Goal: Navigation & Orientation: Understand site structure

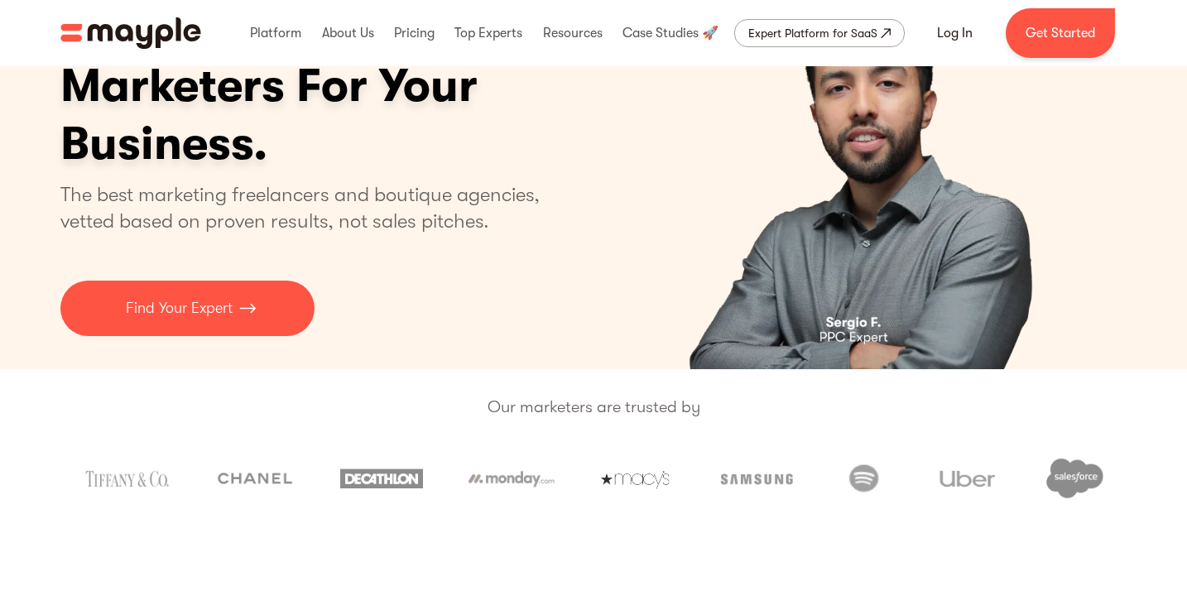
scroll to position [214, 0]
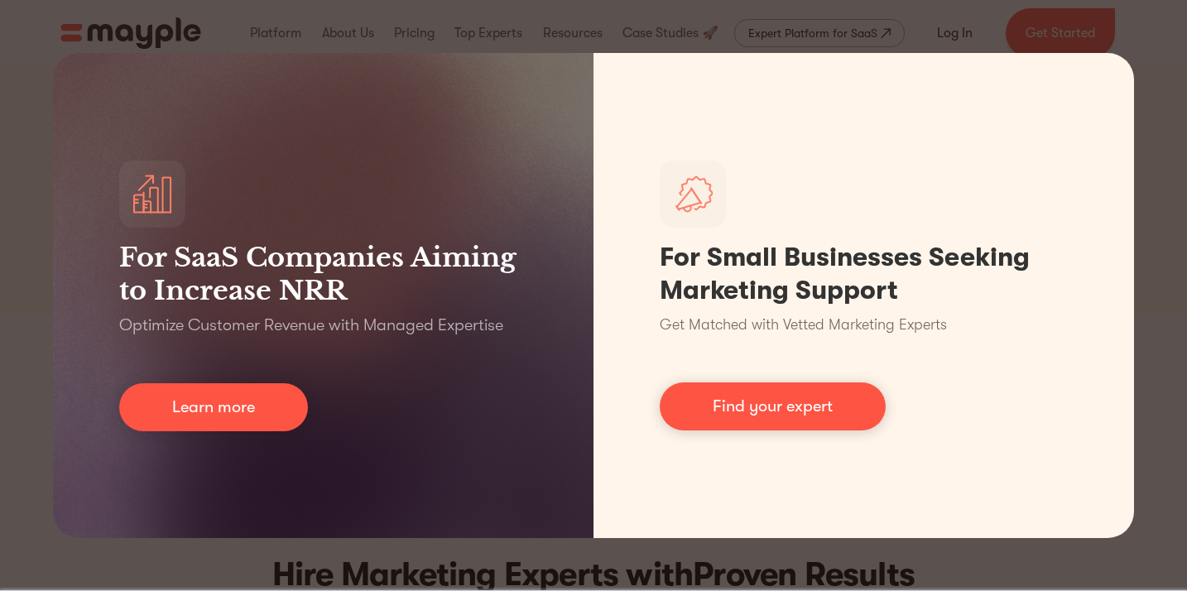
click at [1159, 111] on div "For SaaS Companies Aiming to Increase NRR Optimize Customer Revenue with Manage…" at bounding box center [593, 295] width 1187 height 591
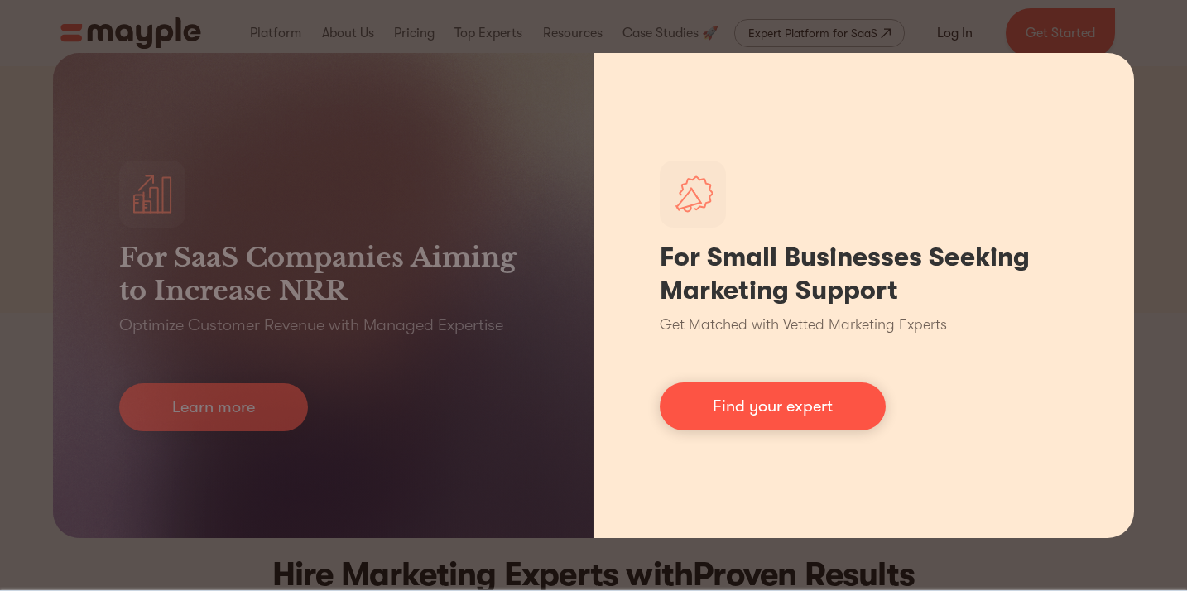
click at [1127, 62] on div "For Small Businesses Seeking Marketing Support Get Matched with Vetted Marketin…" at bounding box center [864, 295] width 541 height 485
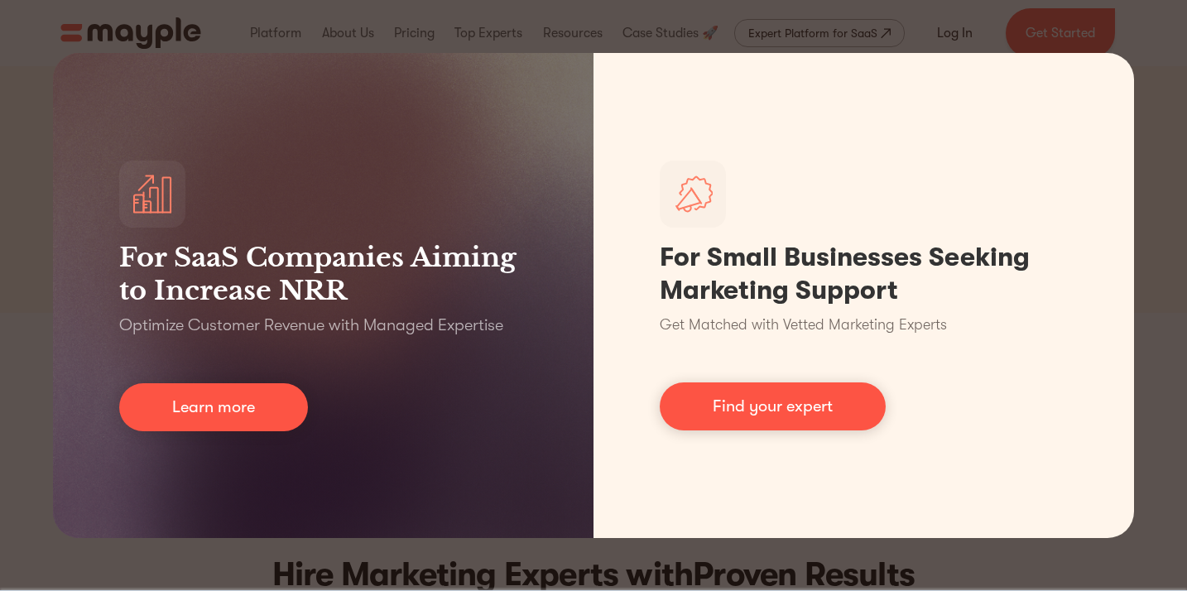
click at [1136, 42] on div "For SaaS Companies Aiming to Increase NRR Optimize Customer Revenue with Manage…" at bounding box center [593, 295] width 1187 height 591
click at [43, 40] on div "For SaaS Companies Aiming to Increase NRR Optimize Customer Revenue with Manage…" at bounding box center [593, 295] width 1187 height 591
click at [1138, 7] on div "For SaaS Companies Aiming to Increase NRR Optimize Customer Revenue with Manage…" at bounding box center [593, 295] width 1187 height 591
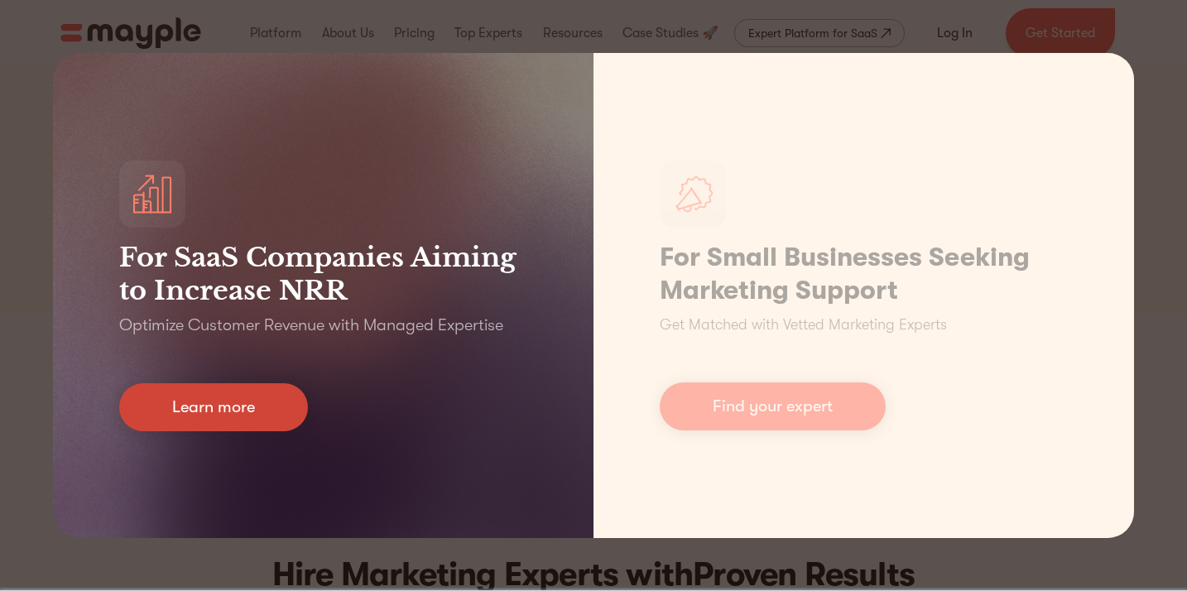
click at [267, 387] on link "Learn more" at bounding box center [213, 407] width 189 height 48
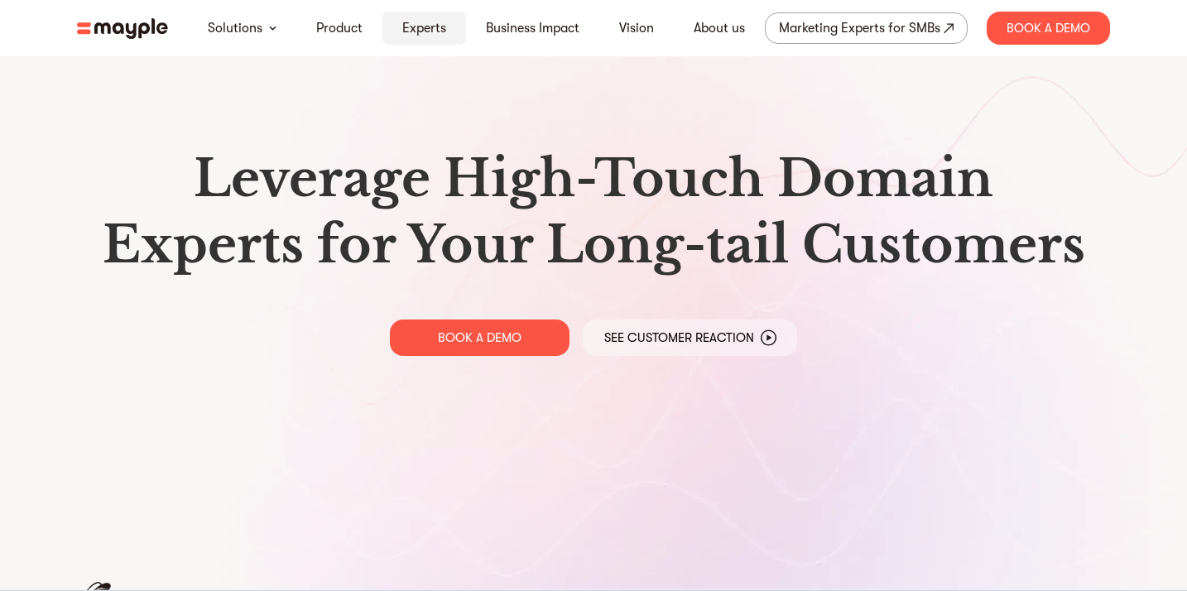
click at [418, 31] on link "Experts" at bounding box center [424, 28] width 44 height 20
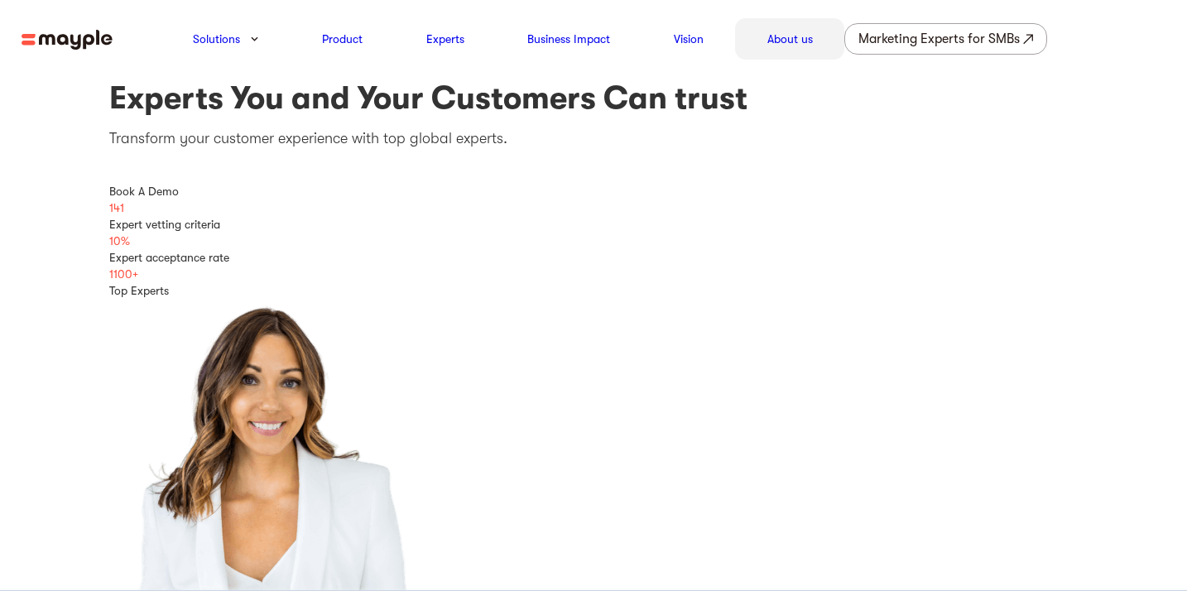
click at [803, 52] on div "About us" at bounding box center [789, 38] width 109 height 41
click at [772, 36] on link "About us" at bounding box center [791, 39] width 46 height 20
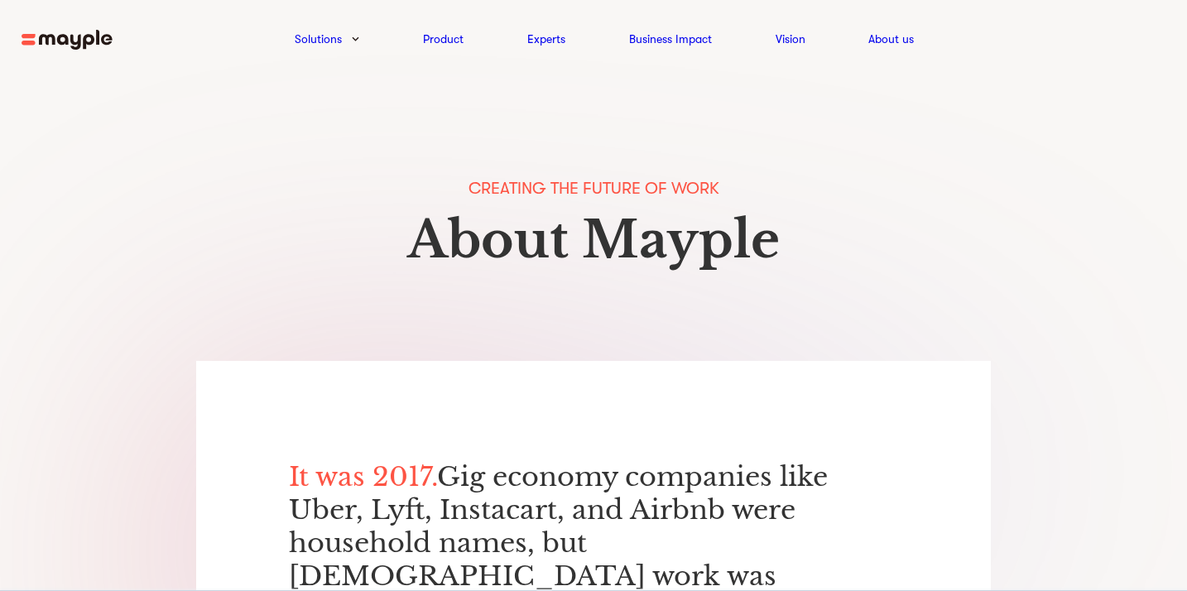
click at [72, 40] on img at bounding box center [67, 40] width 91 height 21
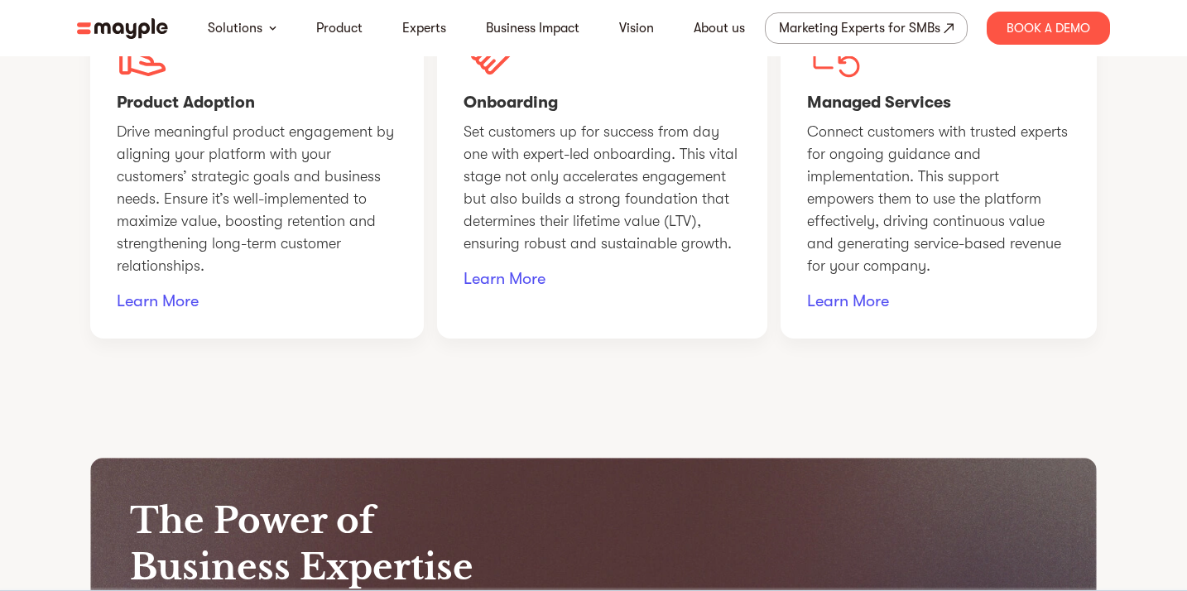
scroll to position [1412, 0]
